Goal: Navigation & Orientation: Find specific page/section

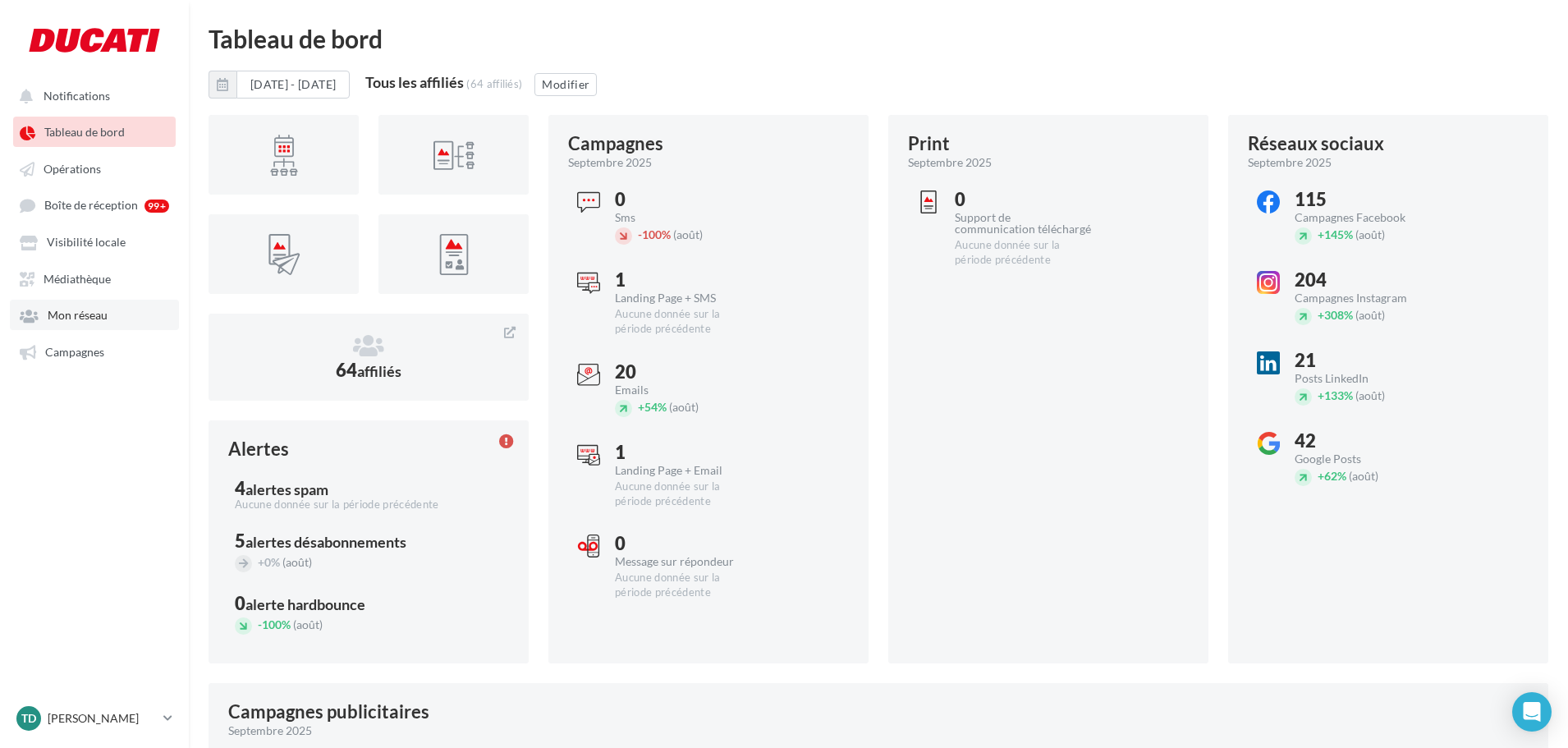
click at [79, 319] on span "Mon réseau" at bounding box center [77, 315] width 60 height 14
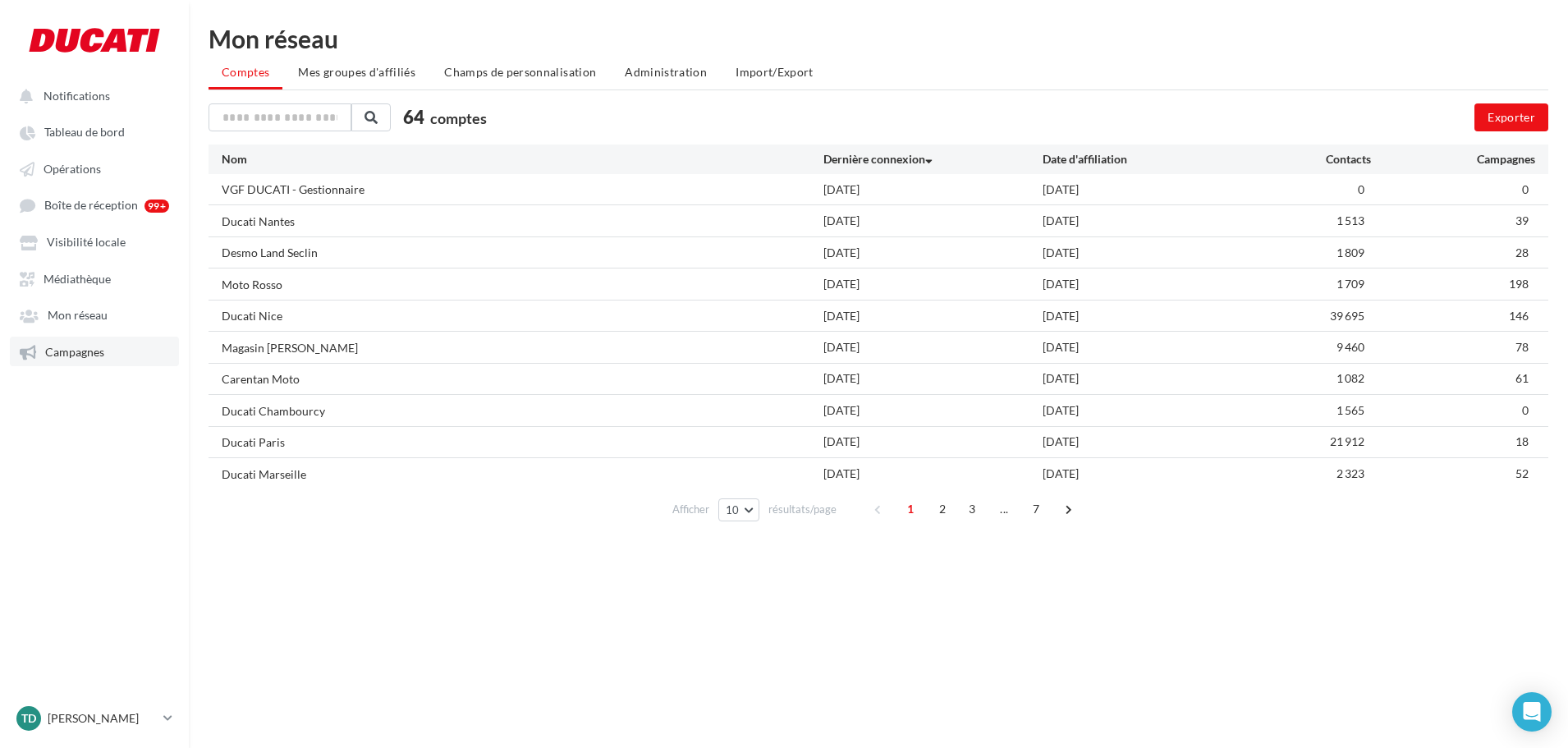
click at [73, 350] on span "Campagnes" at bounding box center [75, 351] width 59 height 14
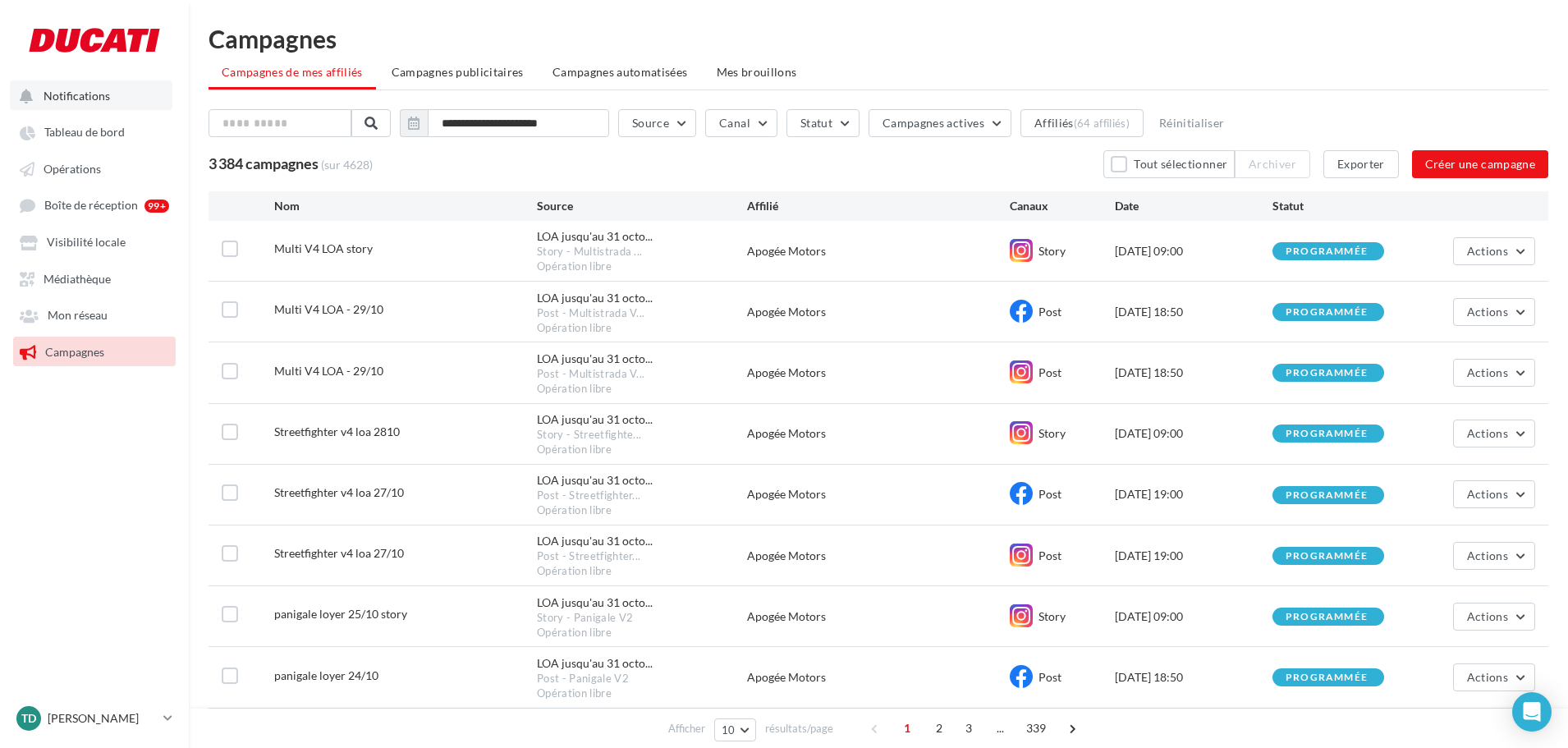
click at [89, 101] on span "Notifications" at bounding box center [77, 96] width 66 height 14
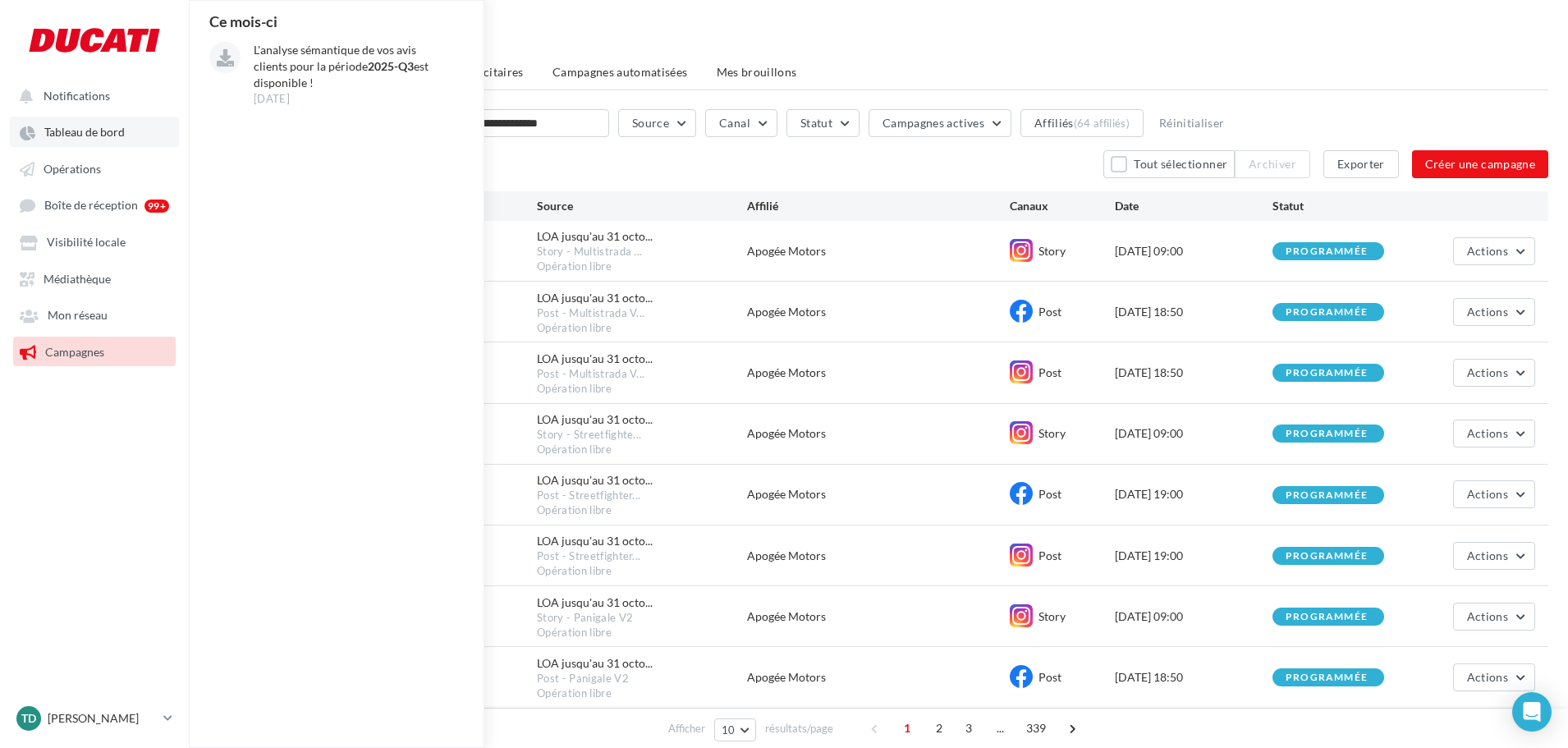
click at [91, 134] on span "Tableau de bord" at bounding box center [84, 133] width 80 height 14
